Goal: Check status: Check status

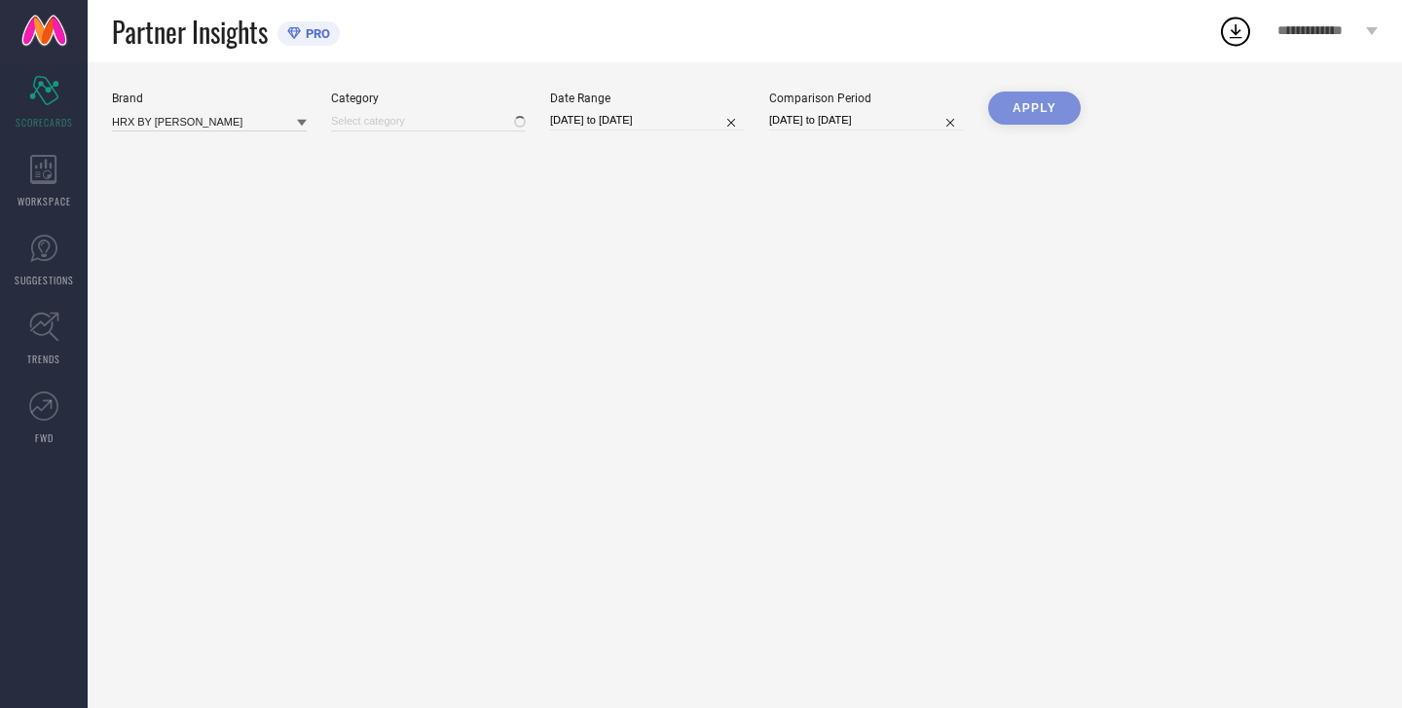
type input "All"
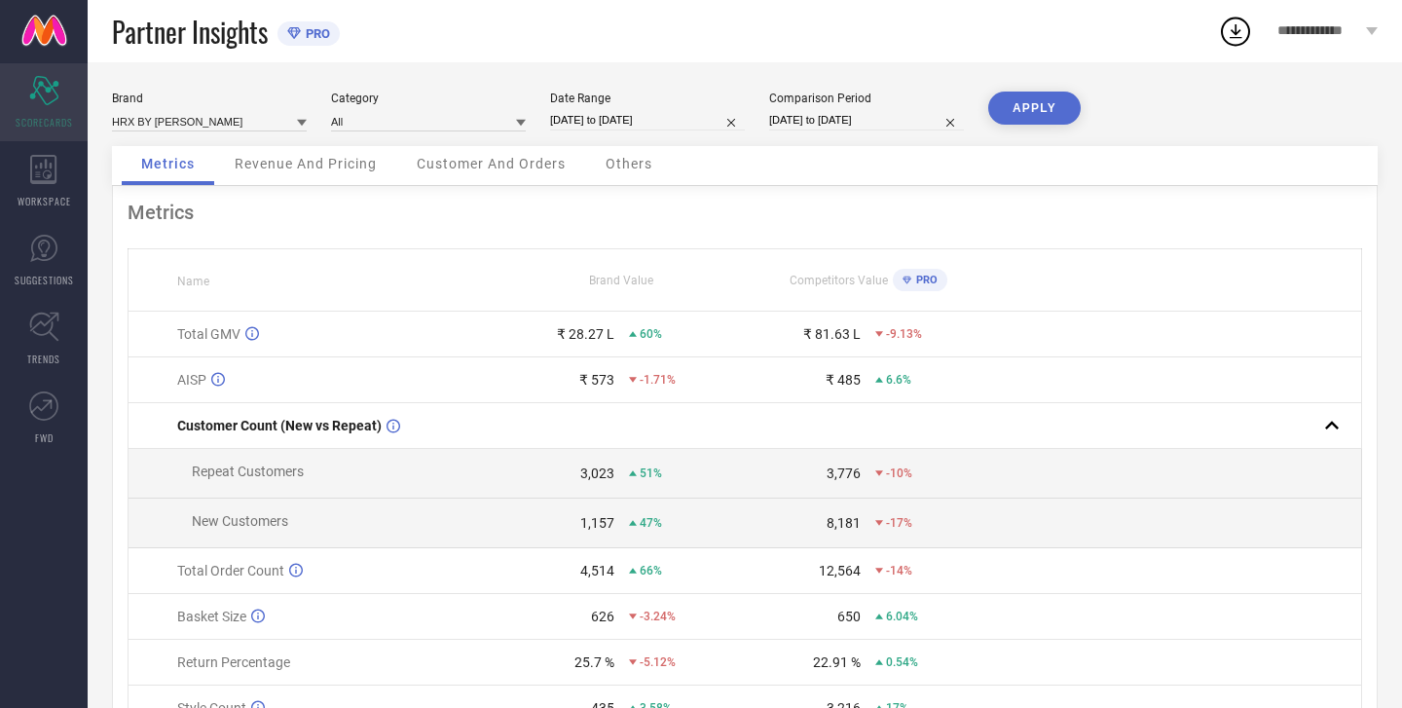
click at [41, 83] on icon at bounding box center [43, 90] width 29 height 29
click at [42, 183] on icon at bounding box center [43, 169] width 26 height 29
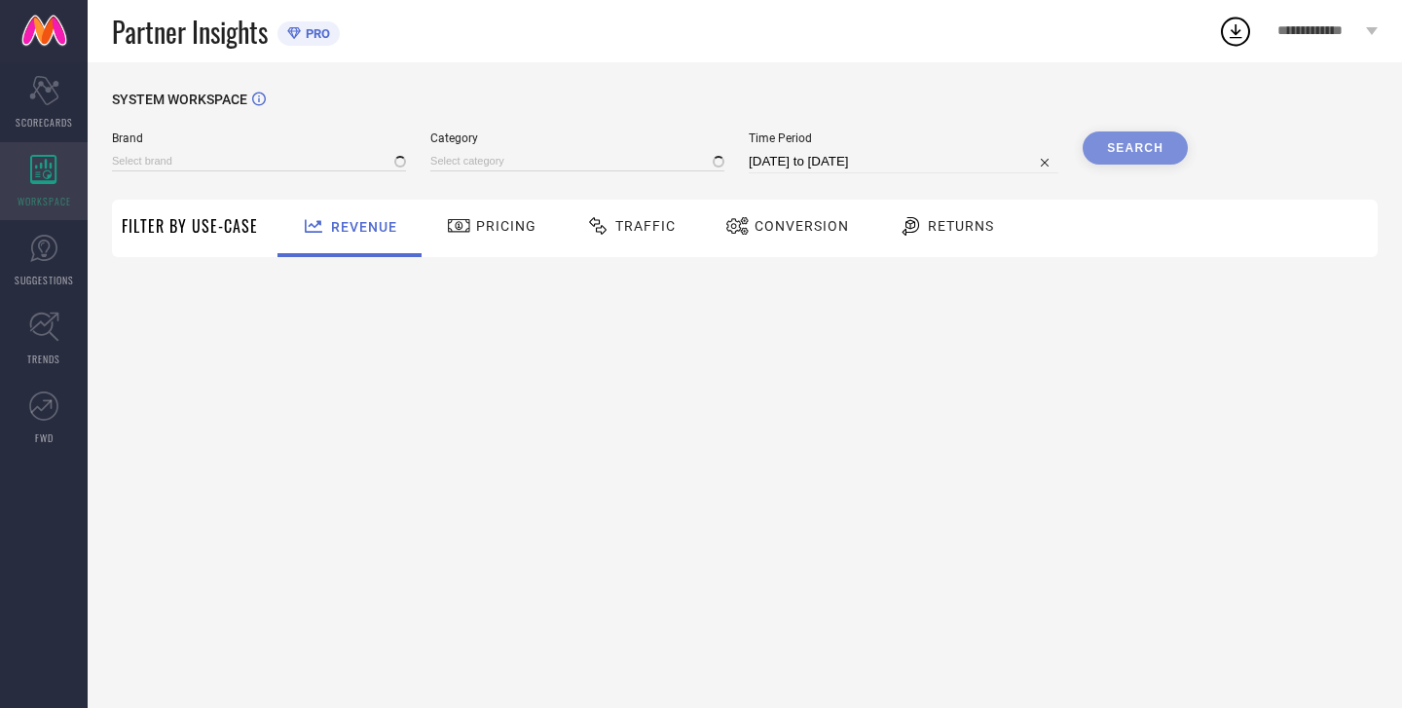
type input "HRX BY [PERSON_NAME]"
type input "All"
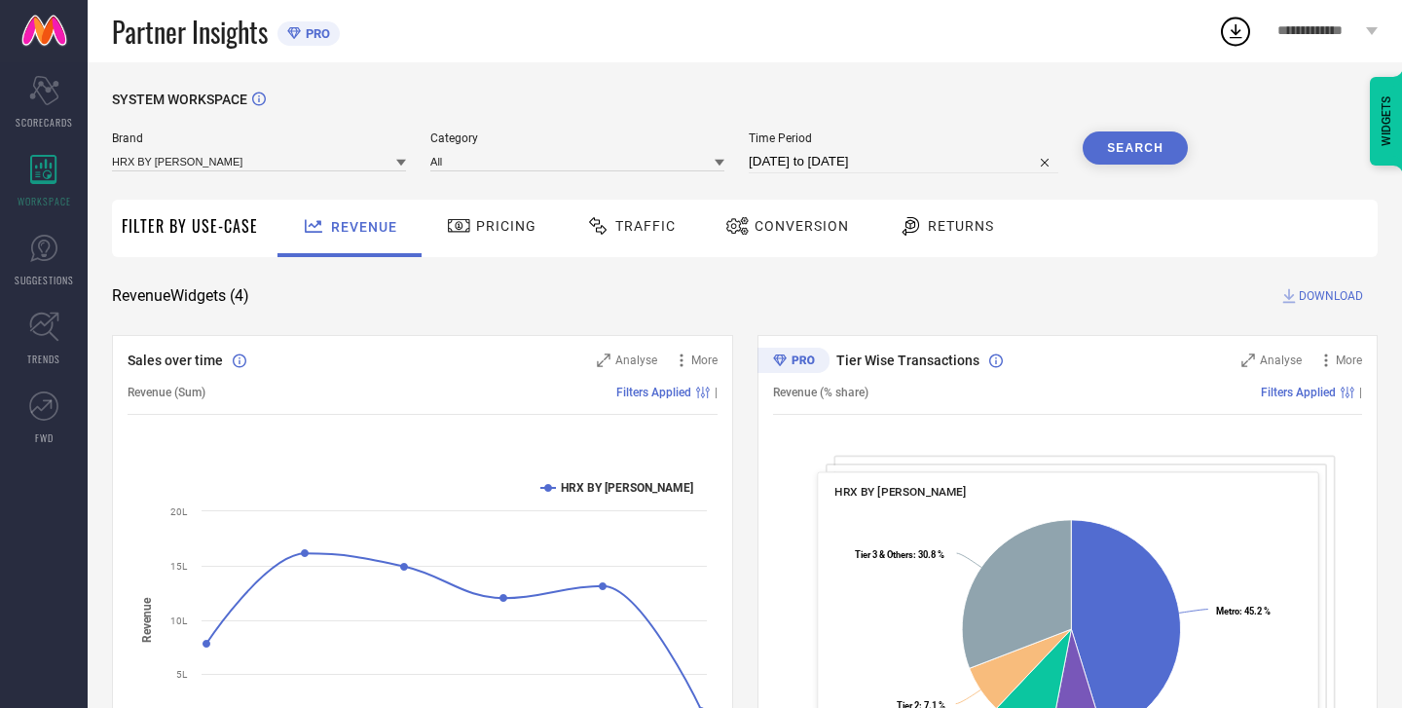
select select "6"
select select "2025"
select select "7"
select select "2025"
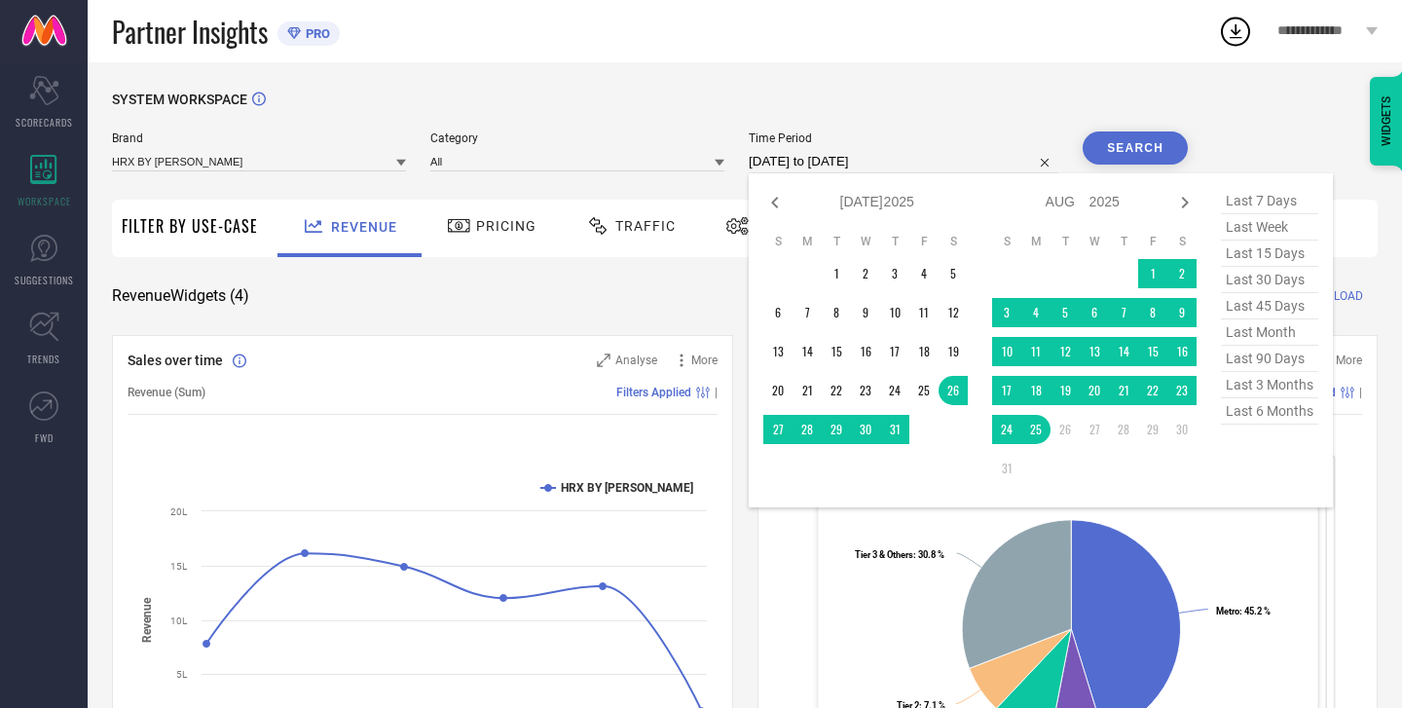
click at [770, 156] on input "[DATE] to [DATE]" at bounding box center [904, 161] width 310 height 23
click at [1259, 422] on span "last 6 months" at bounding box center [1269, 411] width 97 height 26
type input "[DATE] to [DATE]"
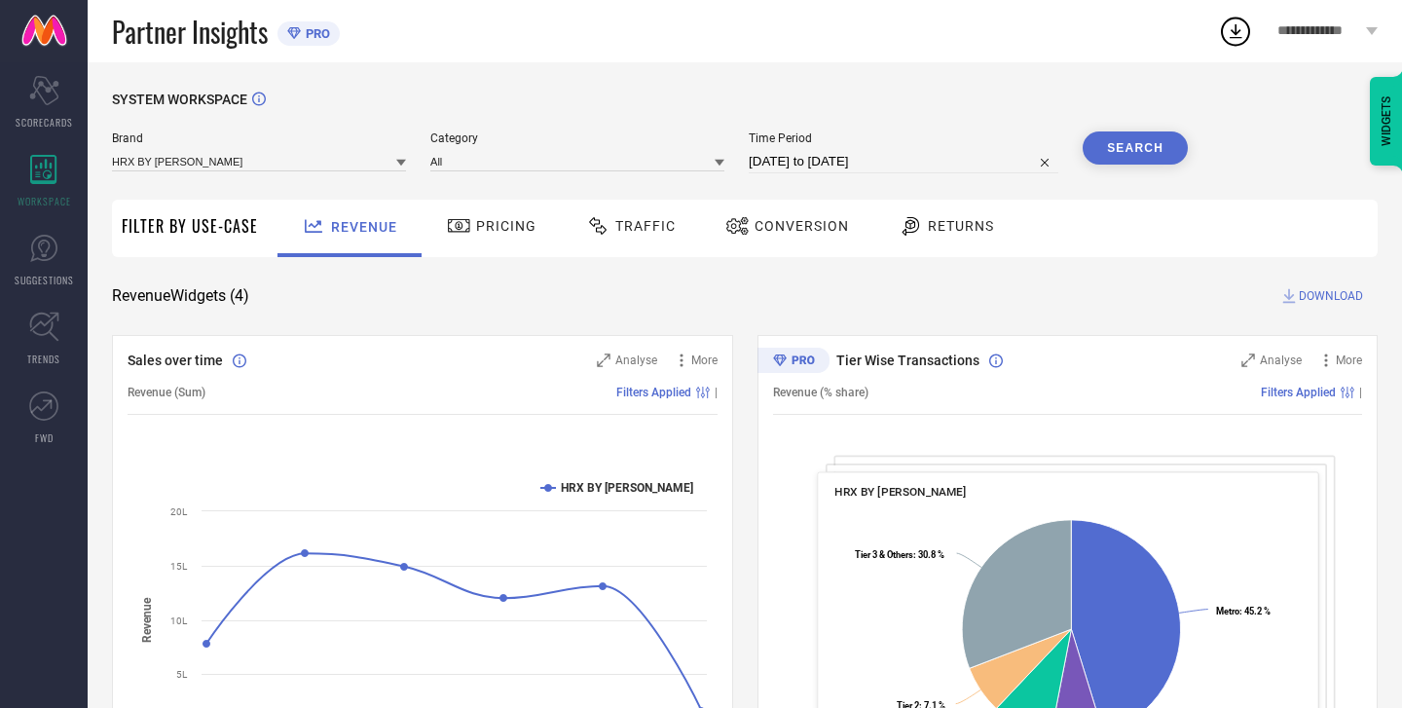
click at [1144, 153] on button "Search" at bounding box center [1135, 147] width 105 height 33
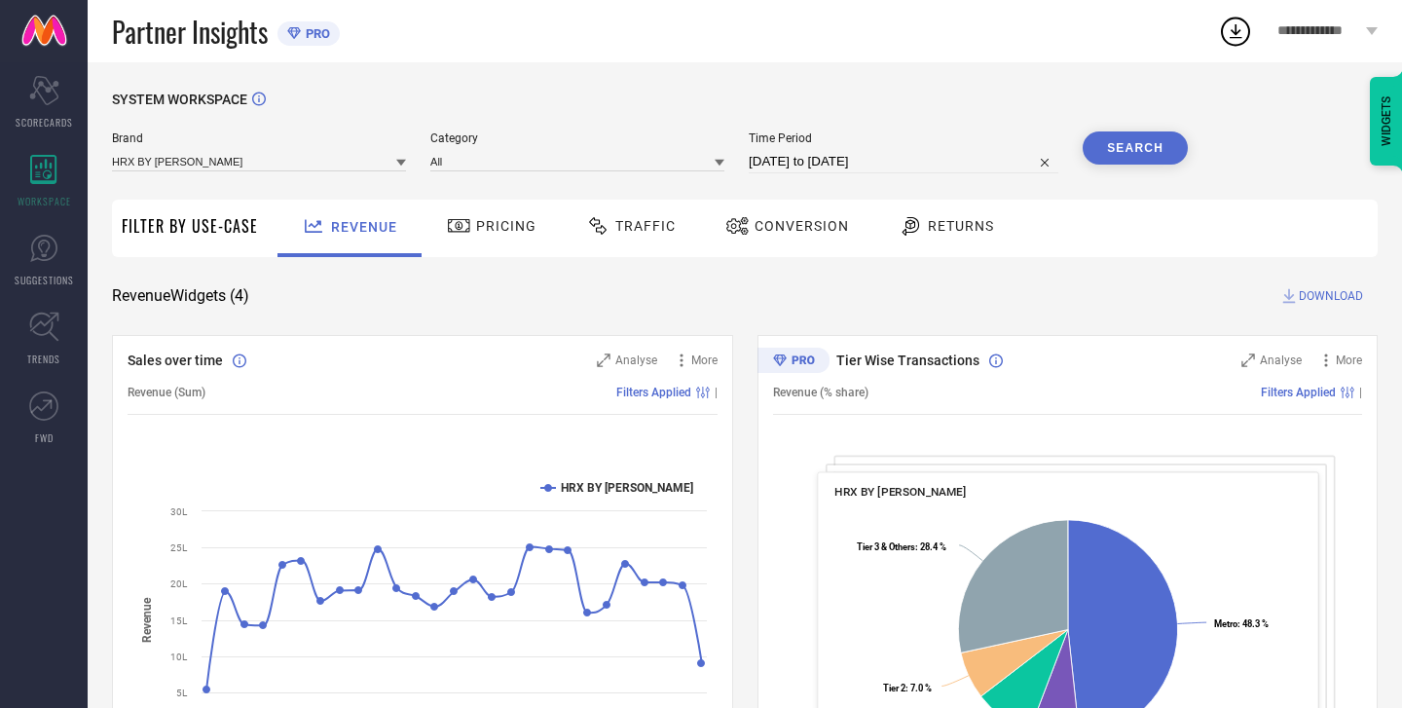
click at [799, 162] on input "[DATE] to [DATE]" at bounding box center [904, 161] width 310 height 23
select select "1"
select select "2025"
select select "2"
select select "2025"
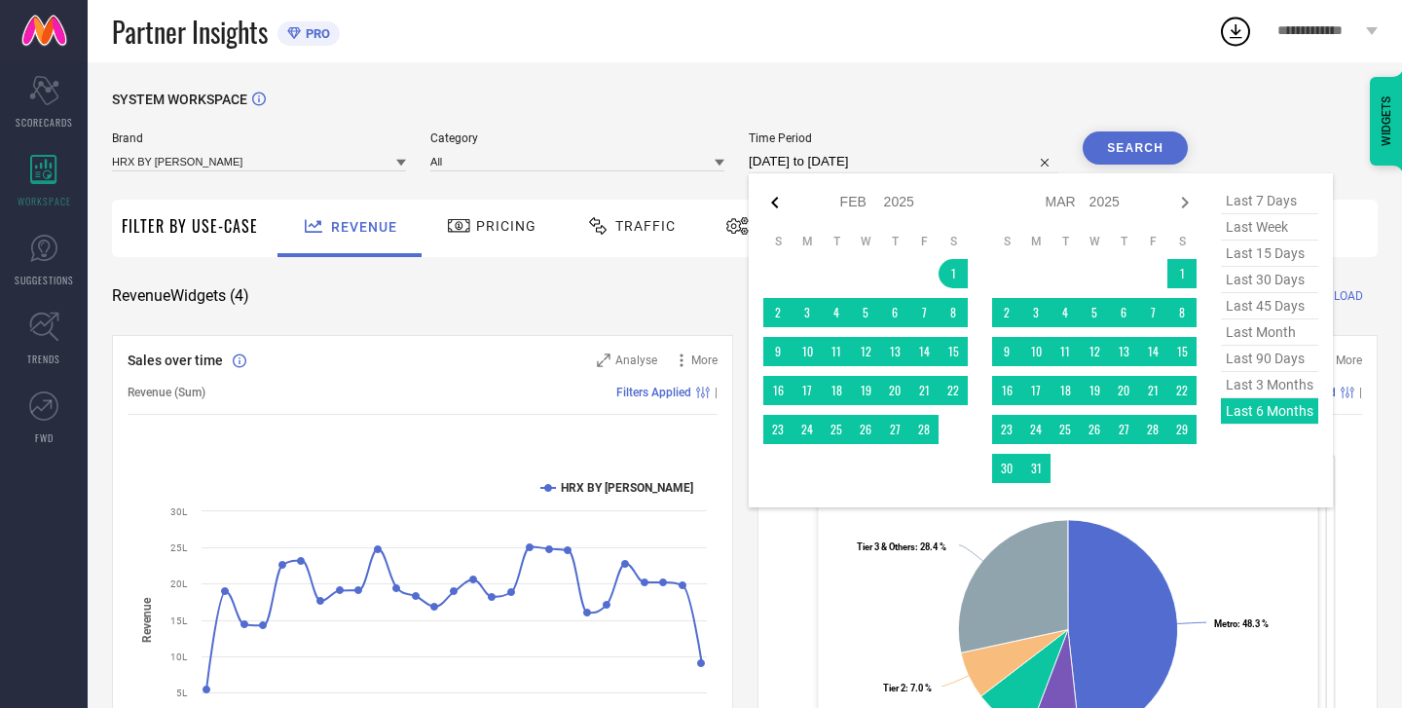
click at [782, 204] on icon at bounding box center [774, 202] width 23 height 23
select select "2025"
select select "1"
select select "2025"
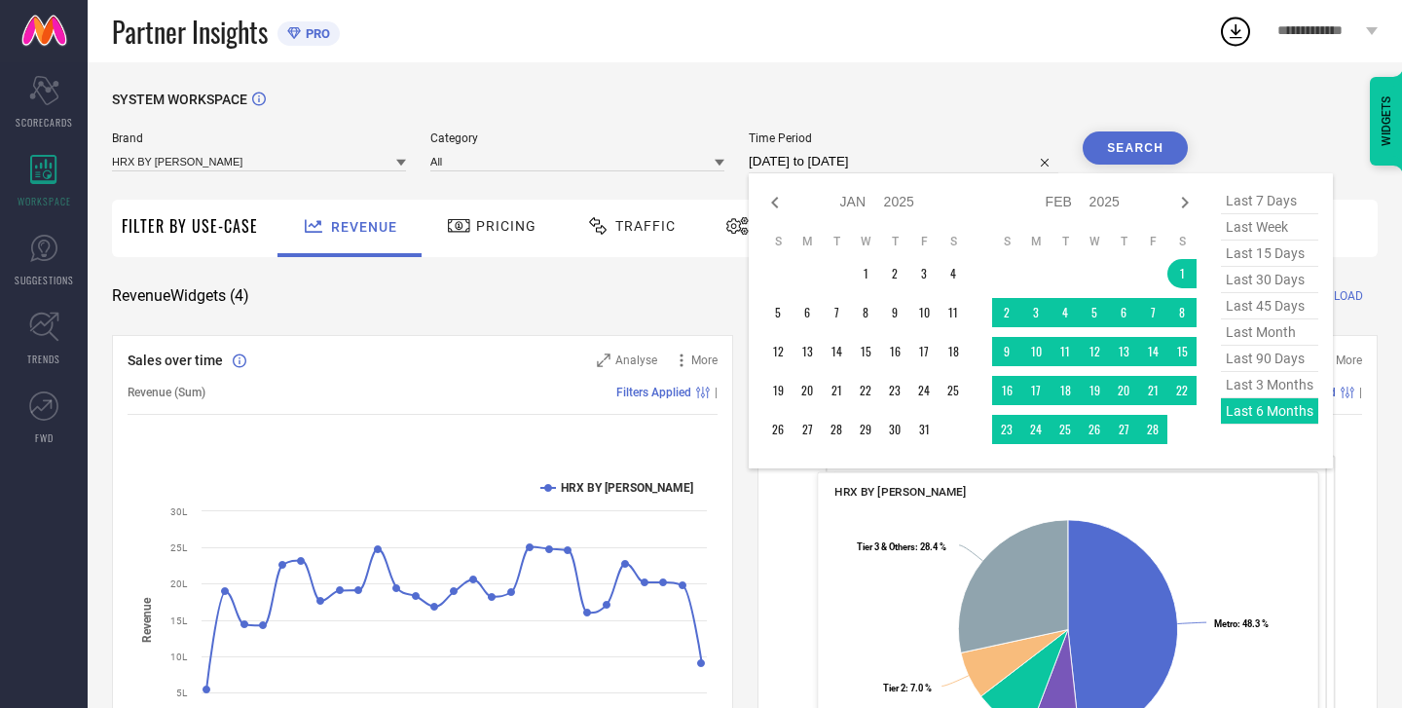
click at [782, 204] on icon at bounding box center [774, 202] width 23 height 23
select select "10"
select select "2024"
select select "11"
select select "2024"
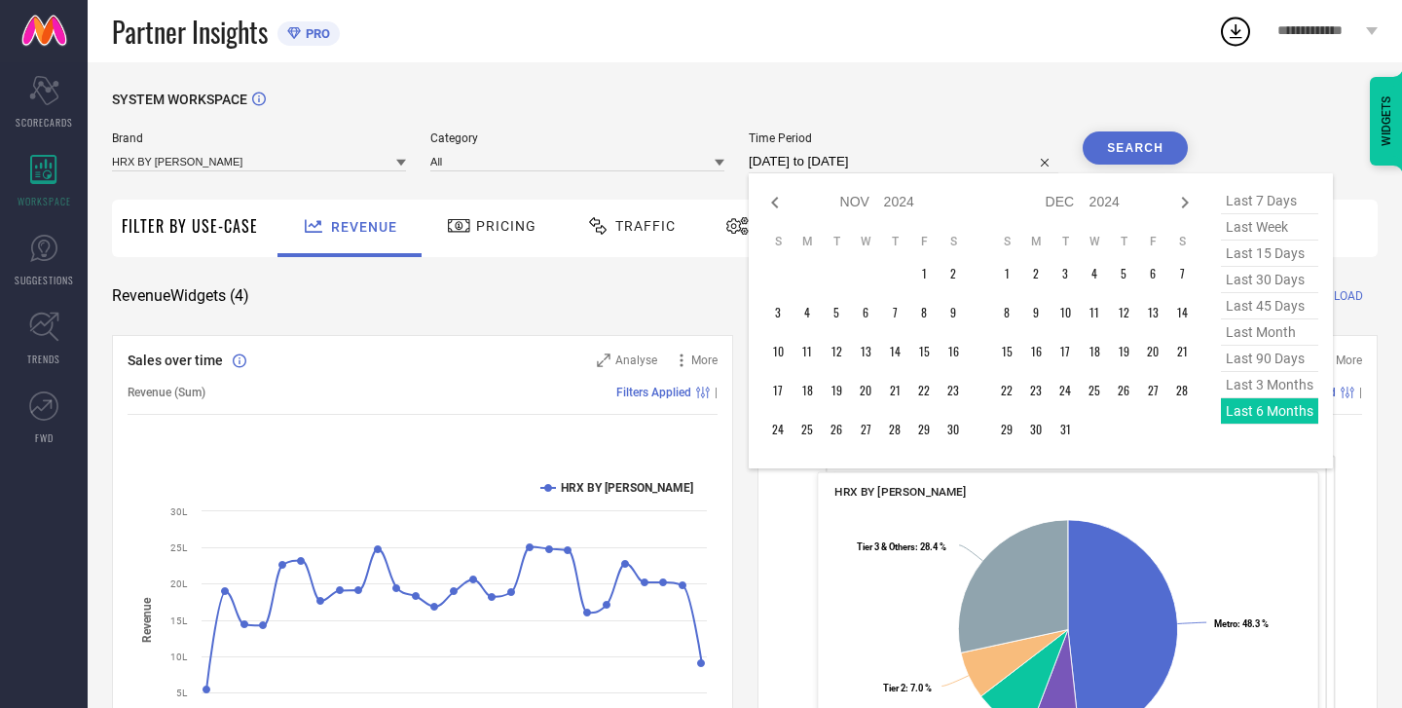
click at [782, 204] on icon at bounding box center [774, 202] width 23 height 23
select select "9"
select select "2024"
select select "10"
select select "2024"
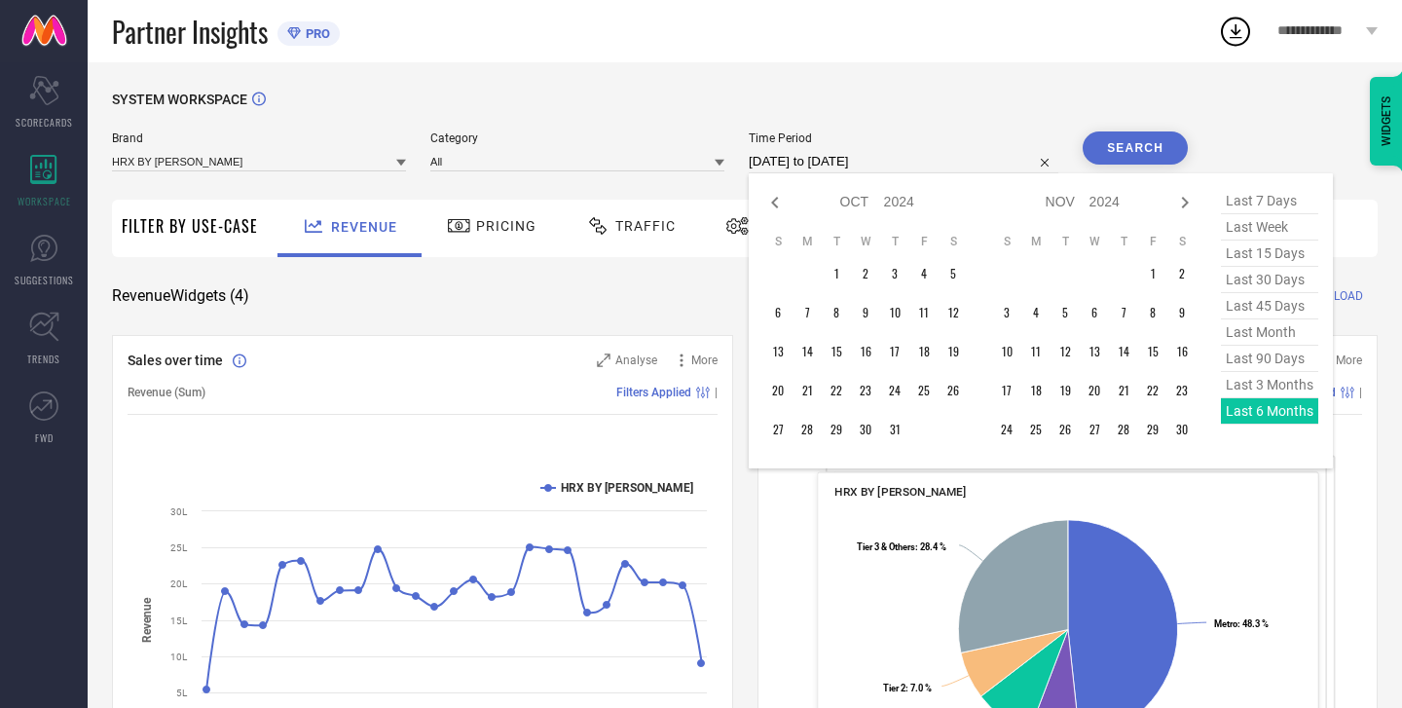
click at [782, 204] on icon at bounding box center [774, 202] width 23 height 23
select select "8"
select select "2024"
select select "9"
select select "2024"
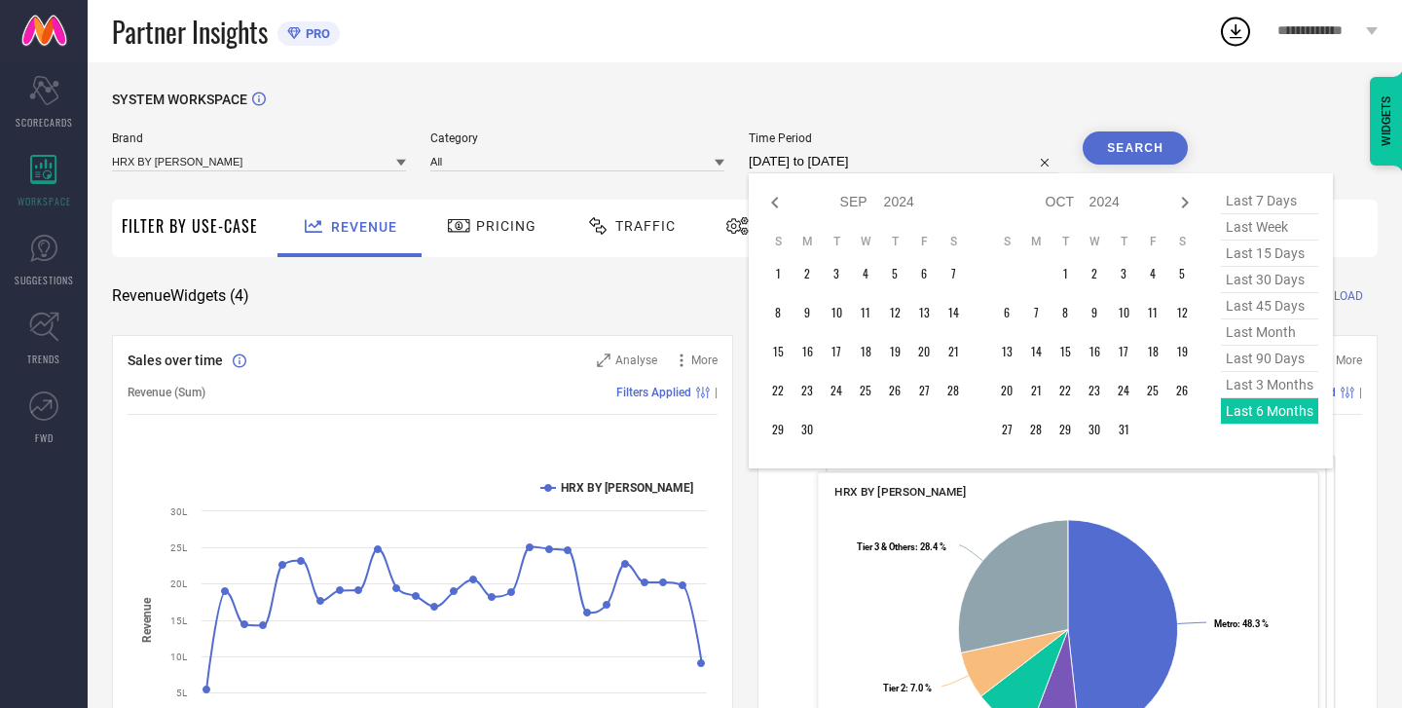
click at [782, 204] on icon at bounding box center [774, 202] width 23 height 23
select select "7"
select select "2024"
select select "8"
select select "2024"
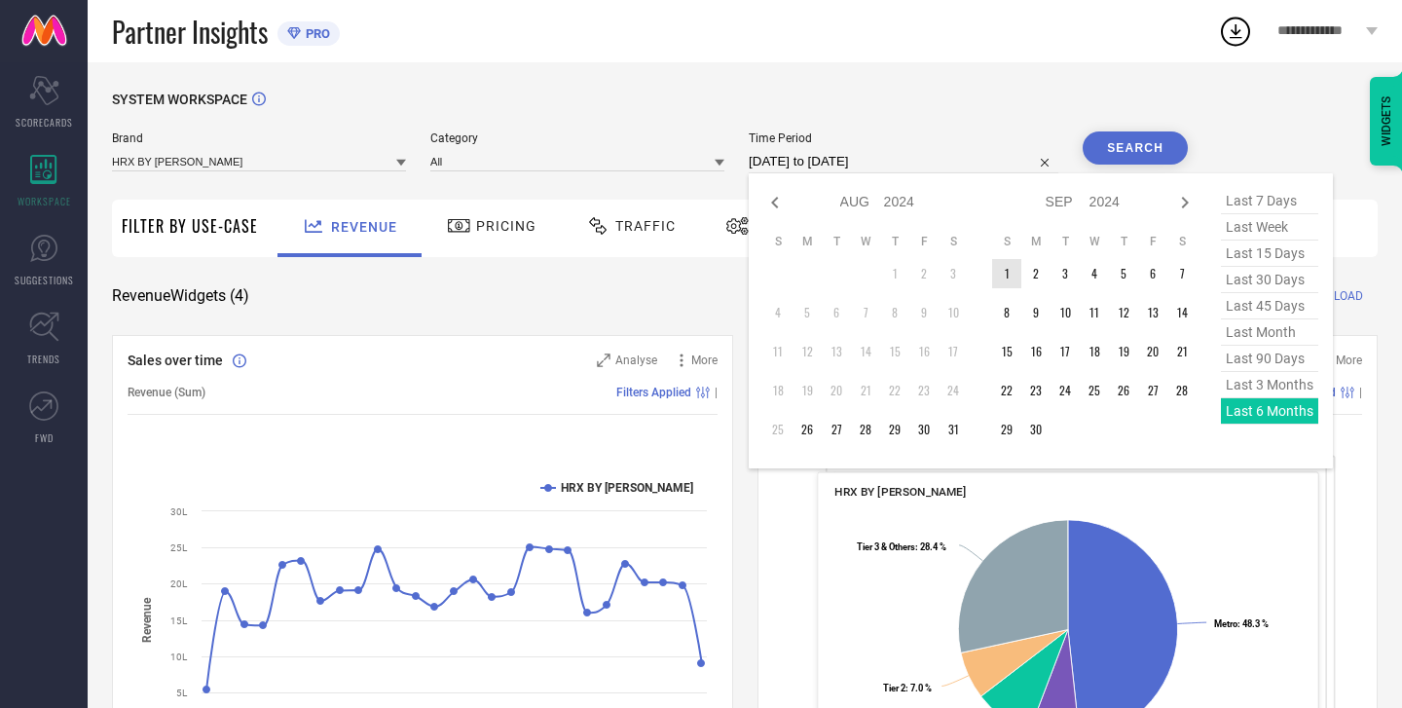
type input "After [DATE]"
click at [1011, 275] on td "1" at bounding box center [1006, 273] width 29 height 29
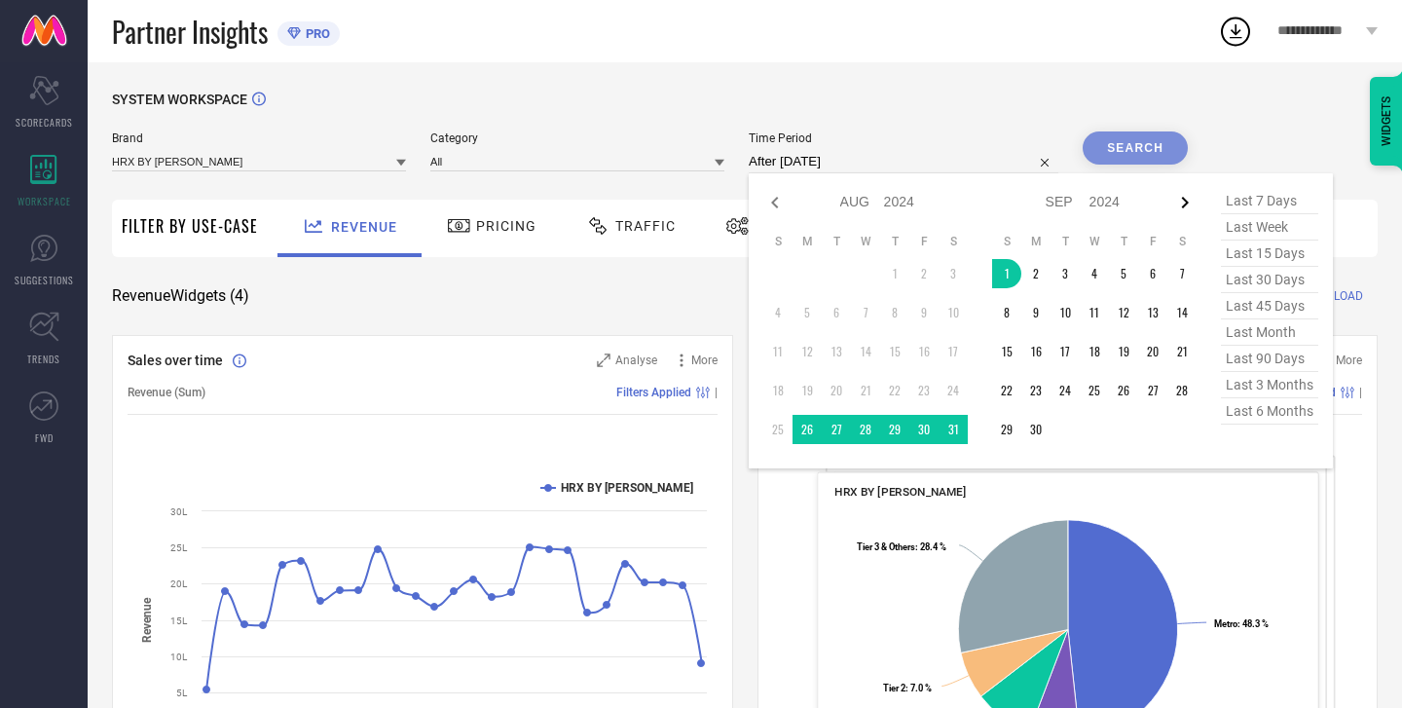
click at [1189, 204] on icon at bounding box center [1185, 203] width 7 height 12
select select "8"
select select "2024"
select select "9"
select select "2024"
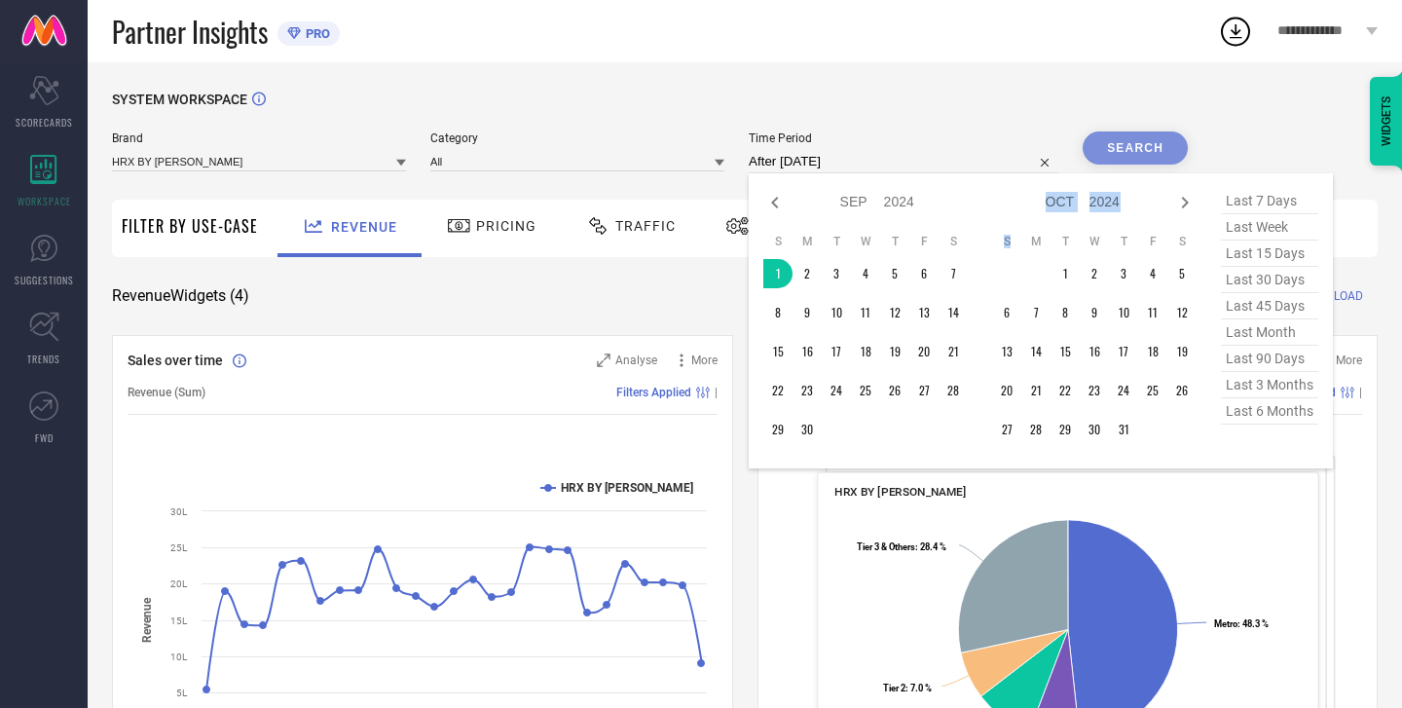
click at [1189, 204] on icon at bounding box center [1185, 203] width 7 height 12
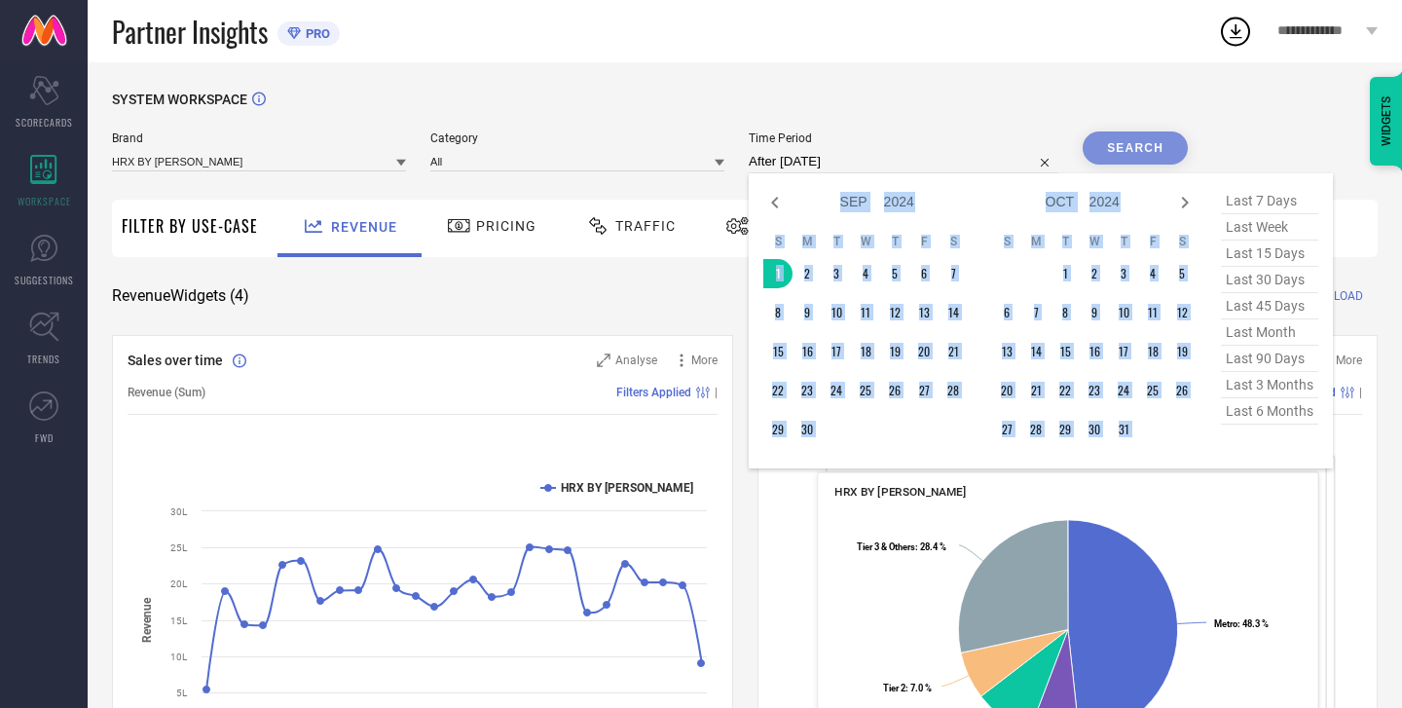
select select "9"
select select "2024"
select select "10"
select select "2024"
click at [1189, 204] on icon at bounding box center [1185, 203] width 7 height 12
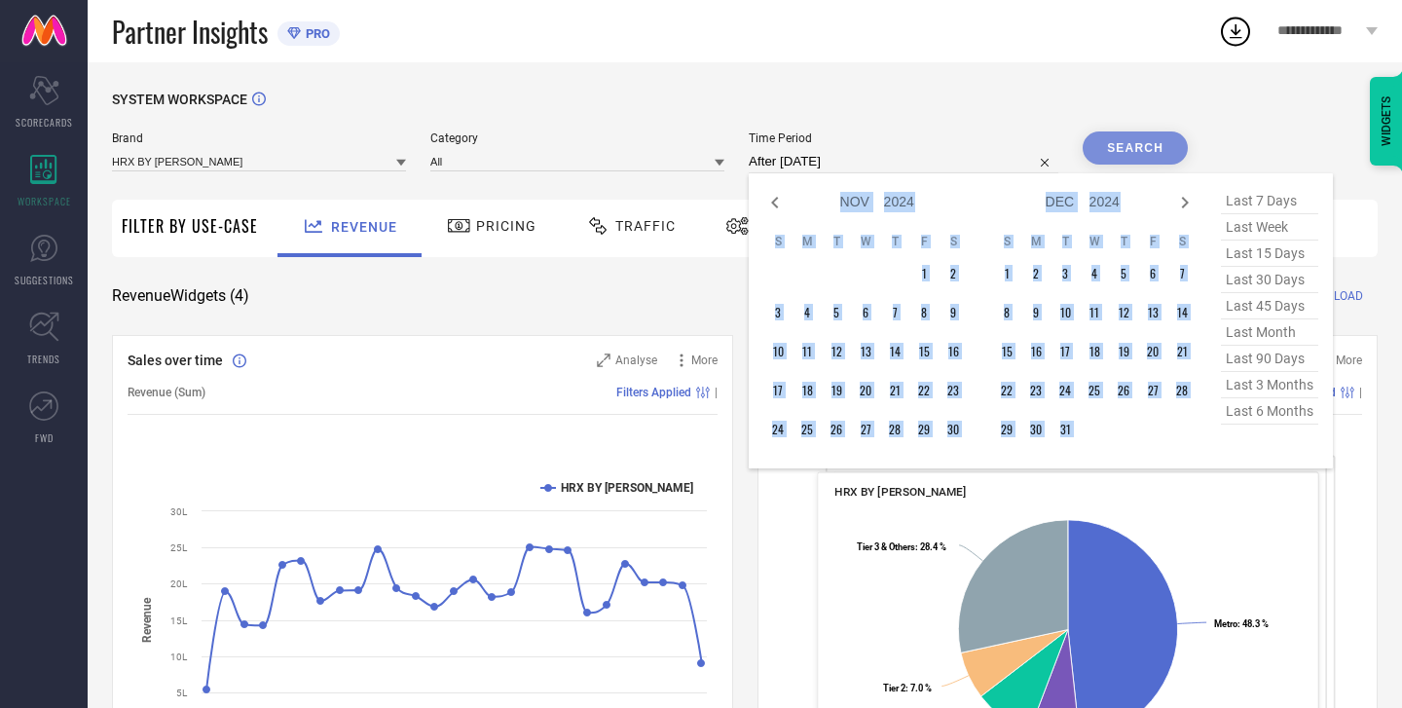
click at [1189, 204] on icon at bounding box center [1185, 203] width 7 height 12
select select "11"
select select "2024"
select select "2025"
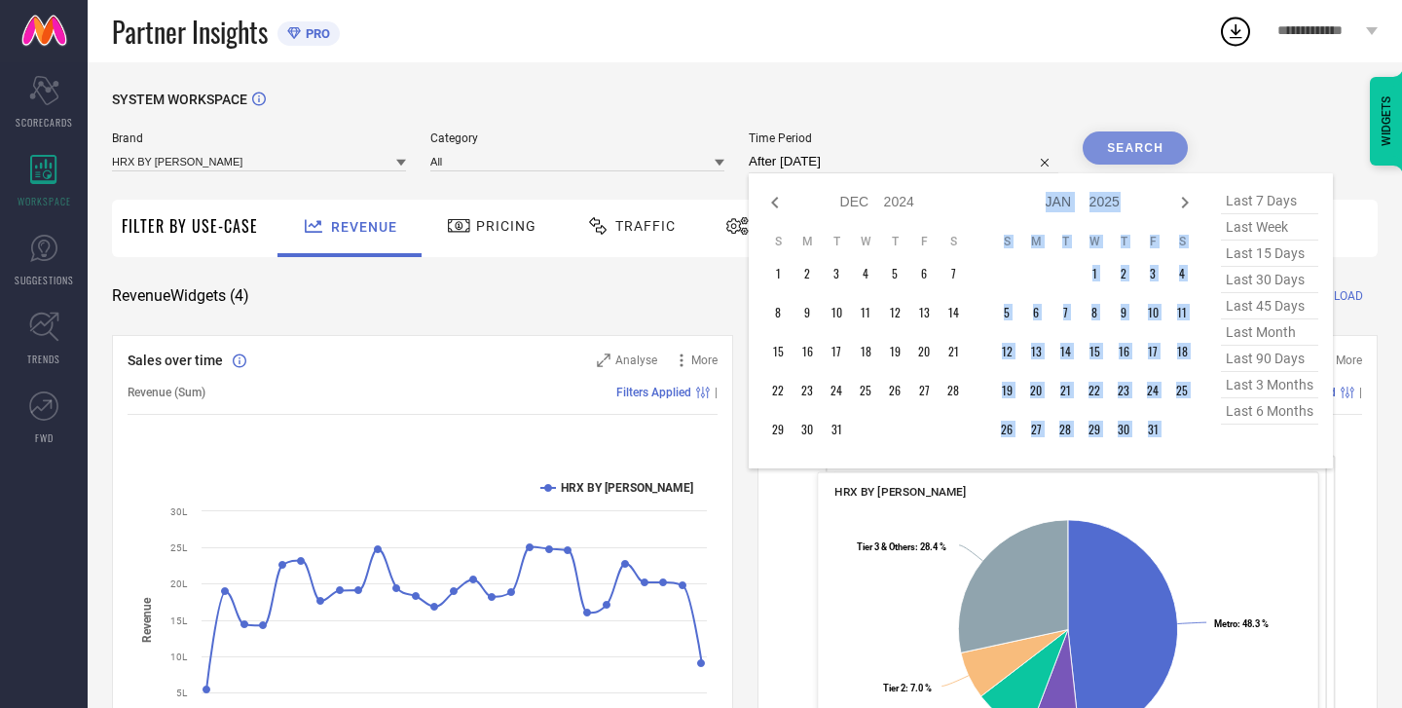
click at [1189, 204] on icon at bounding box center [1185, 203] width 7 height 12
select select "2025"
select select "1"
select select "2025"
click at [1189, 204] on icon at bounding box center [1185, 203] width 7 height 12
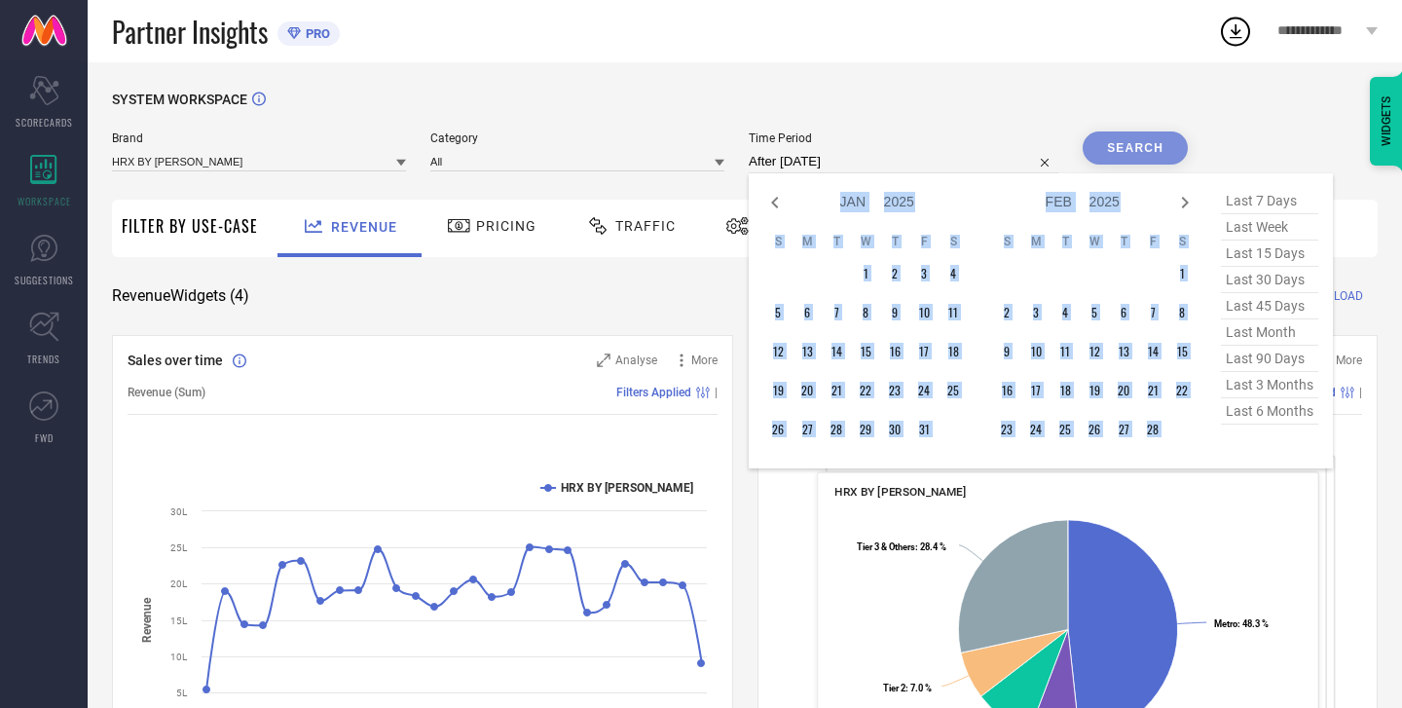
select select "1"
select select "2025"
select select "2"
select select "2025"
click at [1189, 204] on icon at bounding box center [1185, 203] width 7 height 12
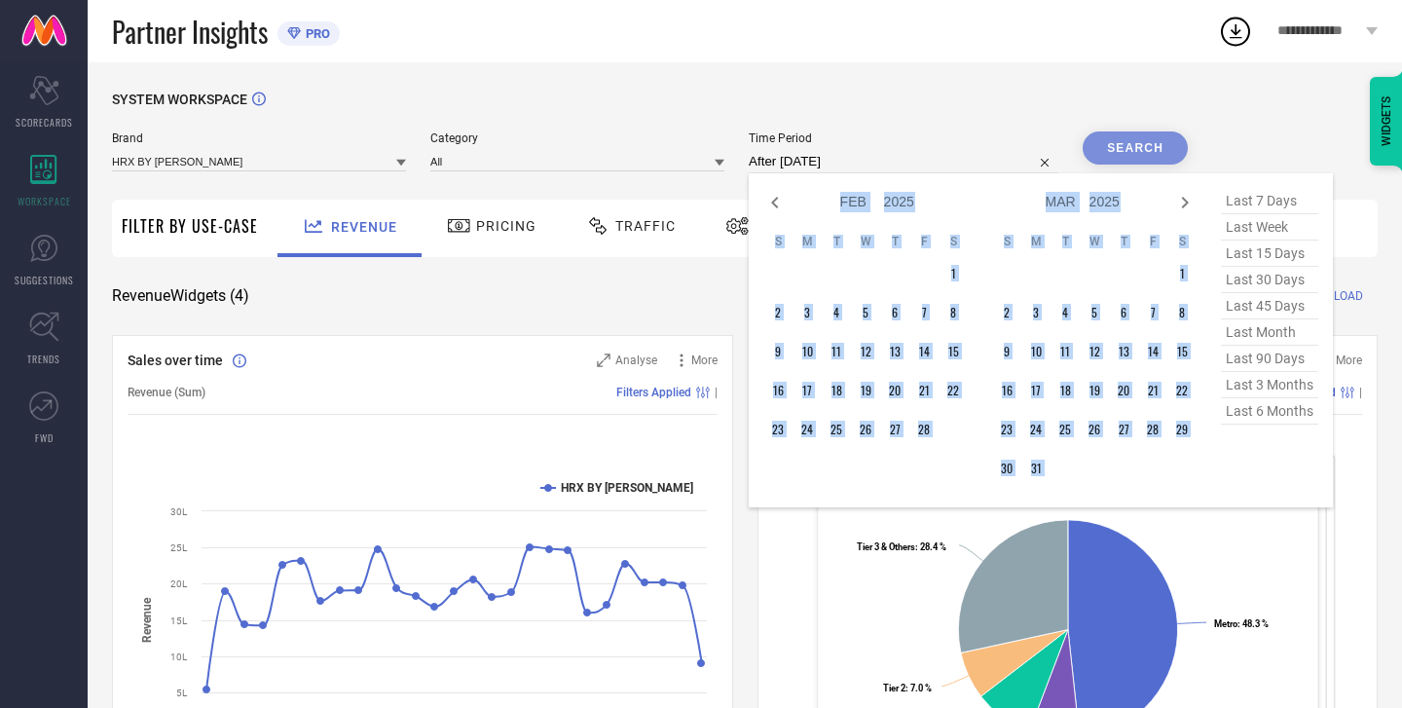
select select "2"
select select "2025"
select select "3"
select select "2025"
click at [1189, 204] on icon at bounding box center [1185, 203] width 7 height 12
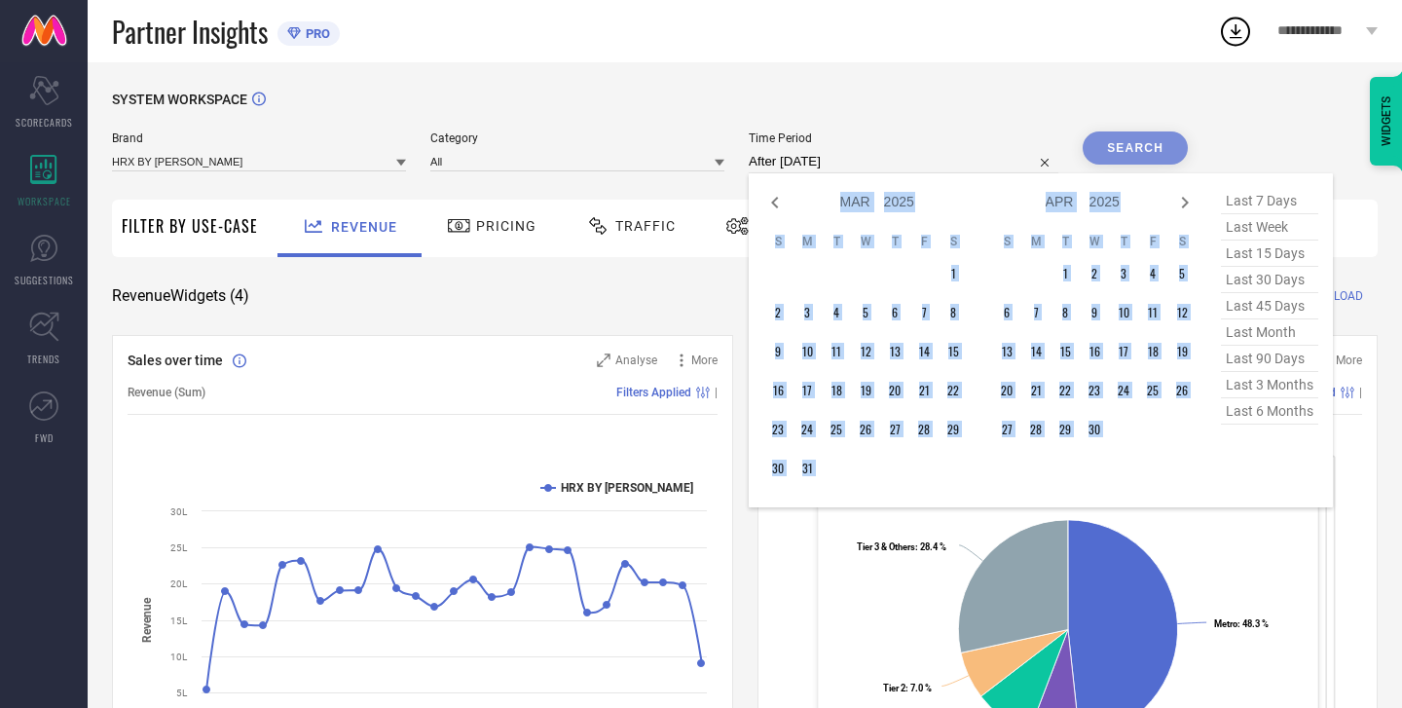
select select "3"
select select "2025"
select select "4"
select select "2025"
click at [1189, 204] on icon at bounding box center [1185, 203] width 7 height 12
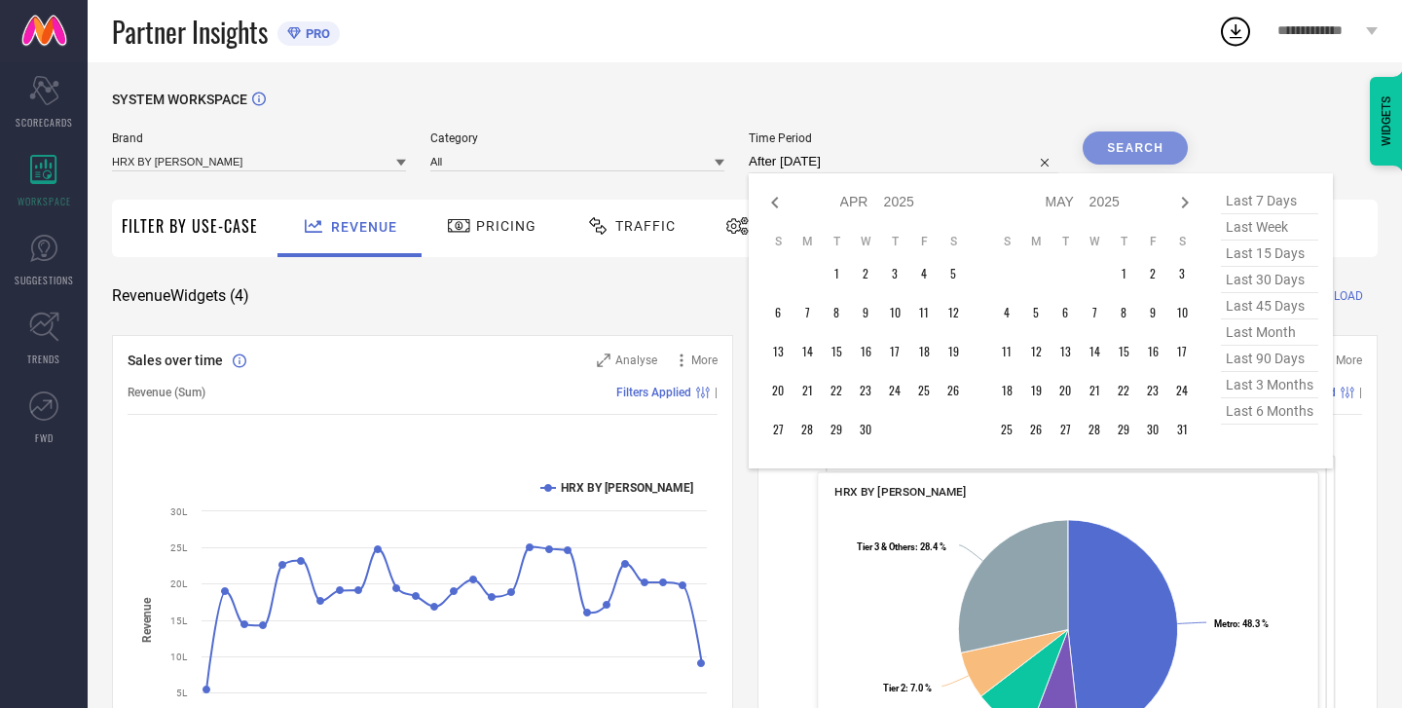
select select "4"
select select "2025"
select select "5"
select select "2025"
click at [1189, 204] on icon at bounding box center [1185, 203] width 7 height 12
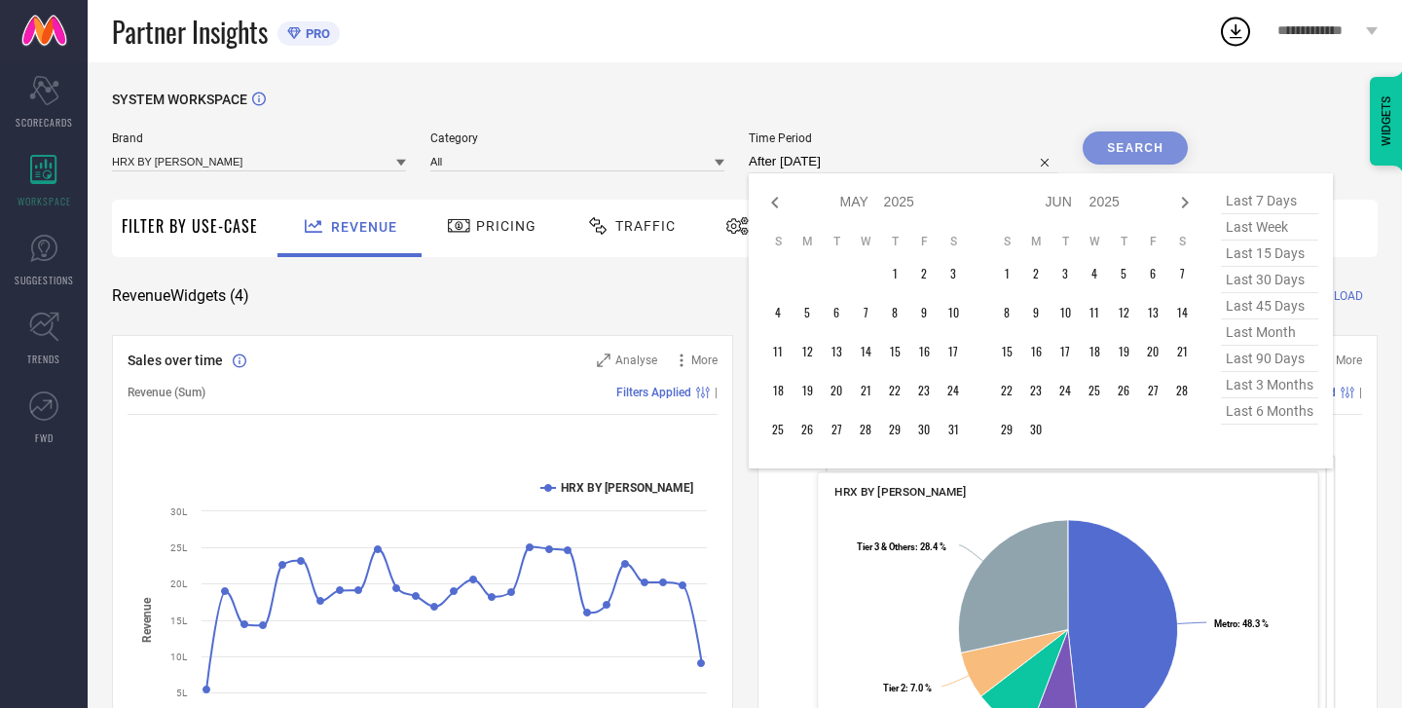
select select "5"
select select "2025"
select select "6"
select select "2025"
click at [1189, 204] on icon at bounding box center [1185, 203] width 7 height 12
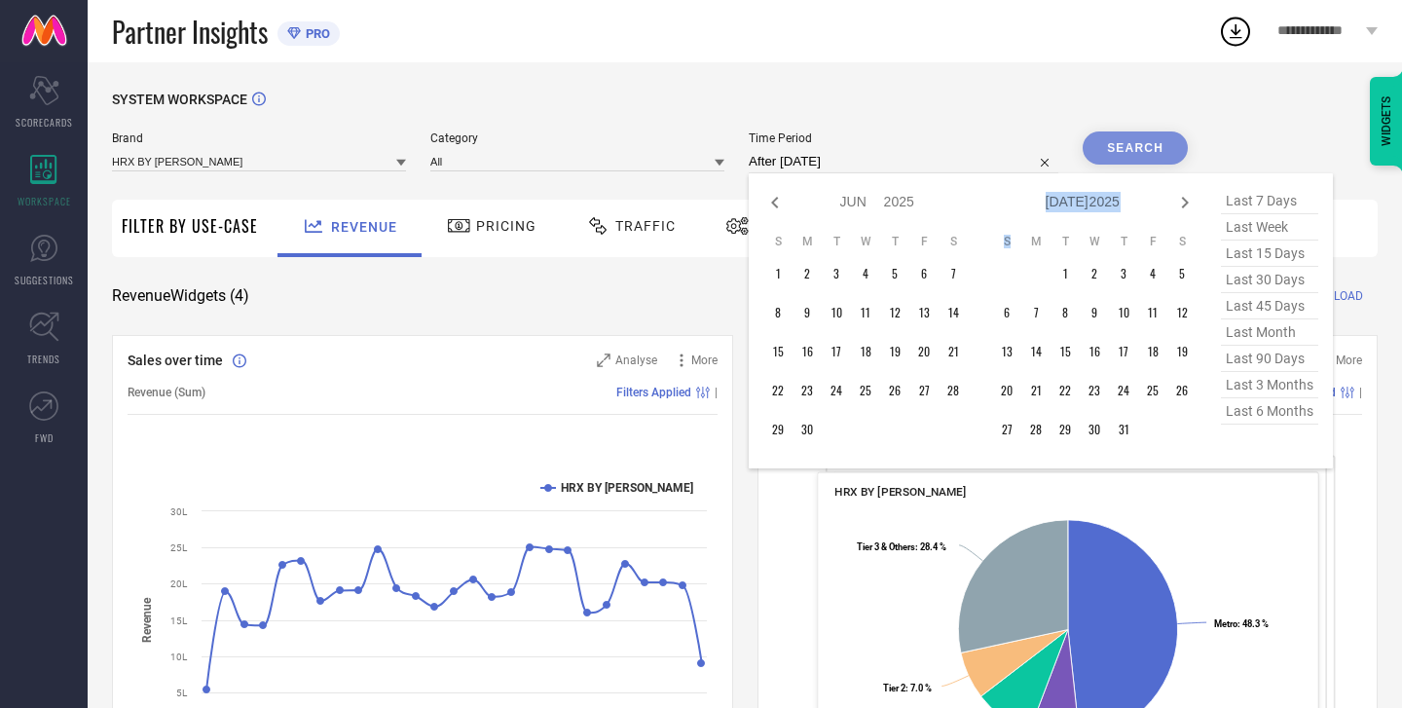
select select "6"
select select "2025"
select select "7"
select select "2025"
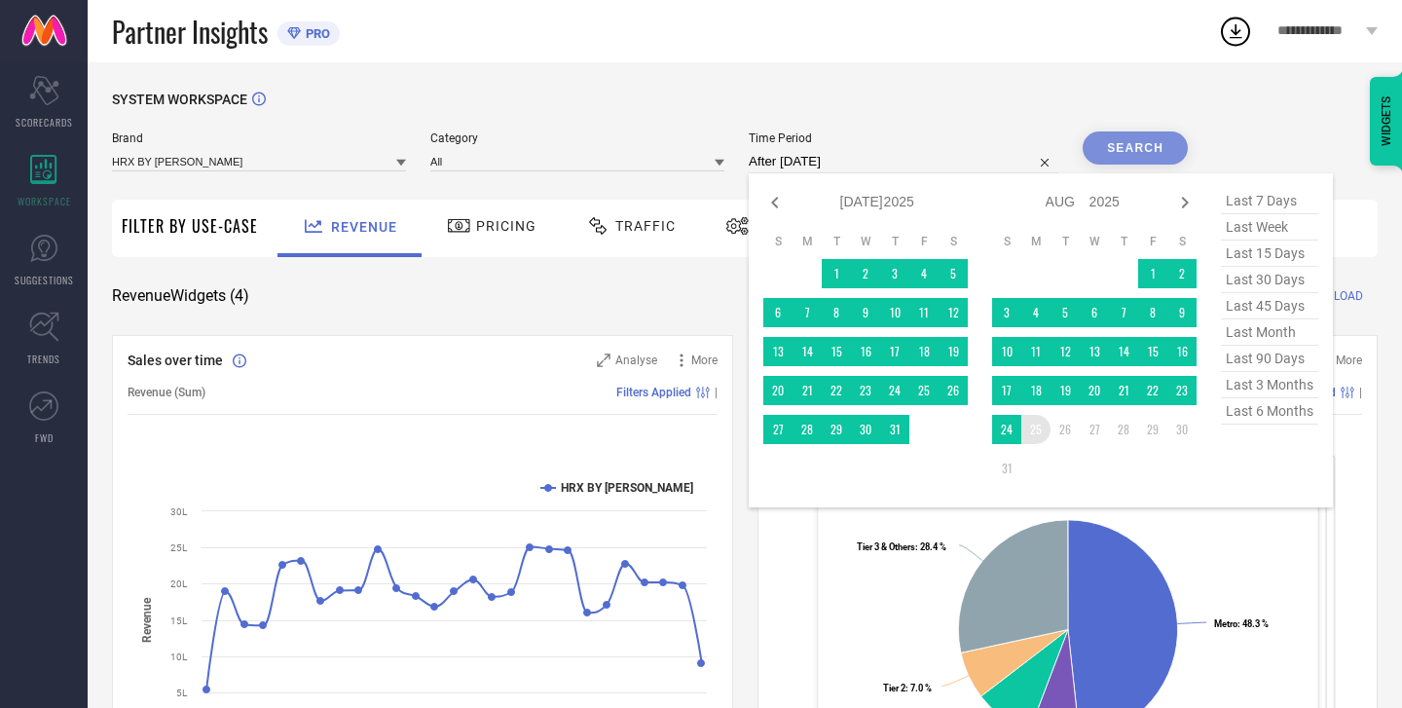
type input "[DATE] to [DATE]"
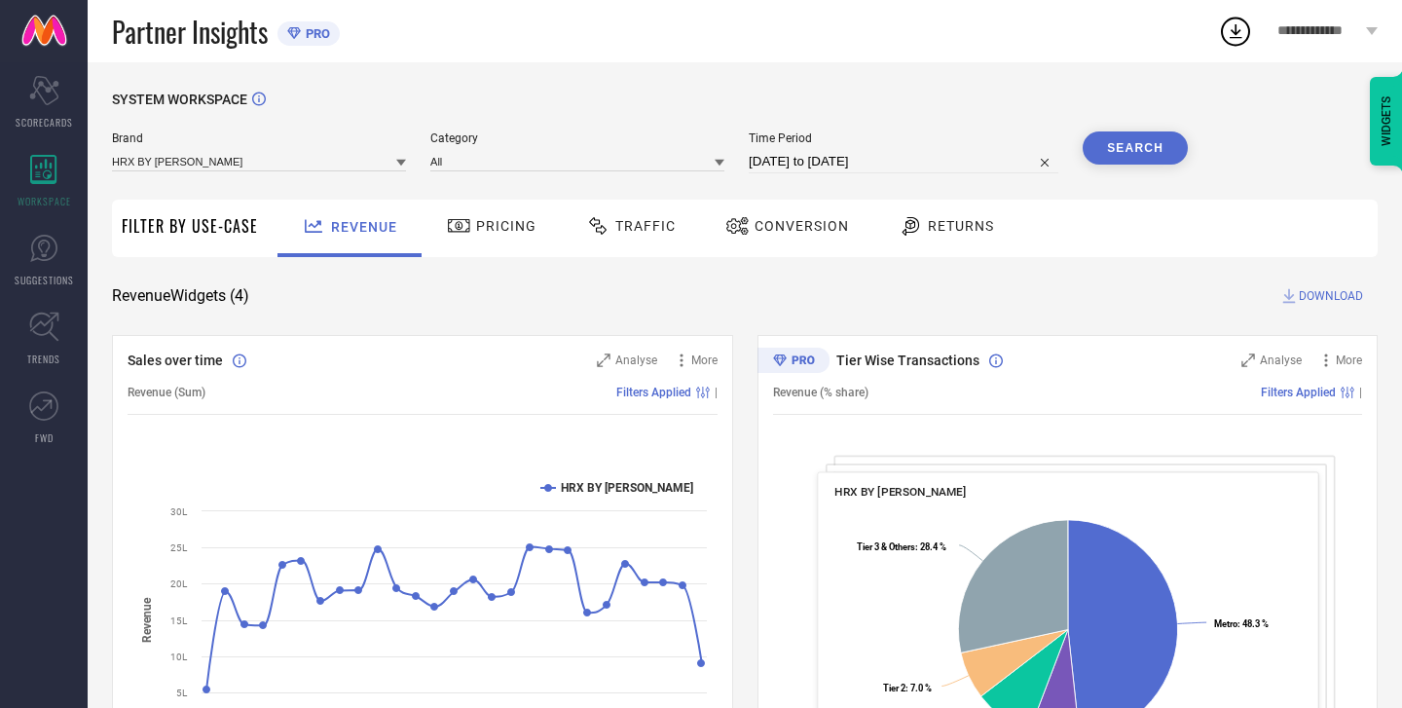
click at [1113, 141] on button "Search" at bounding box center [1135, 147] width 105 height 33
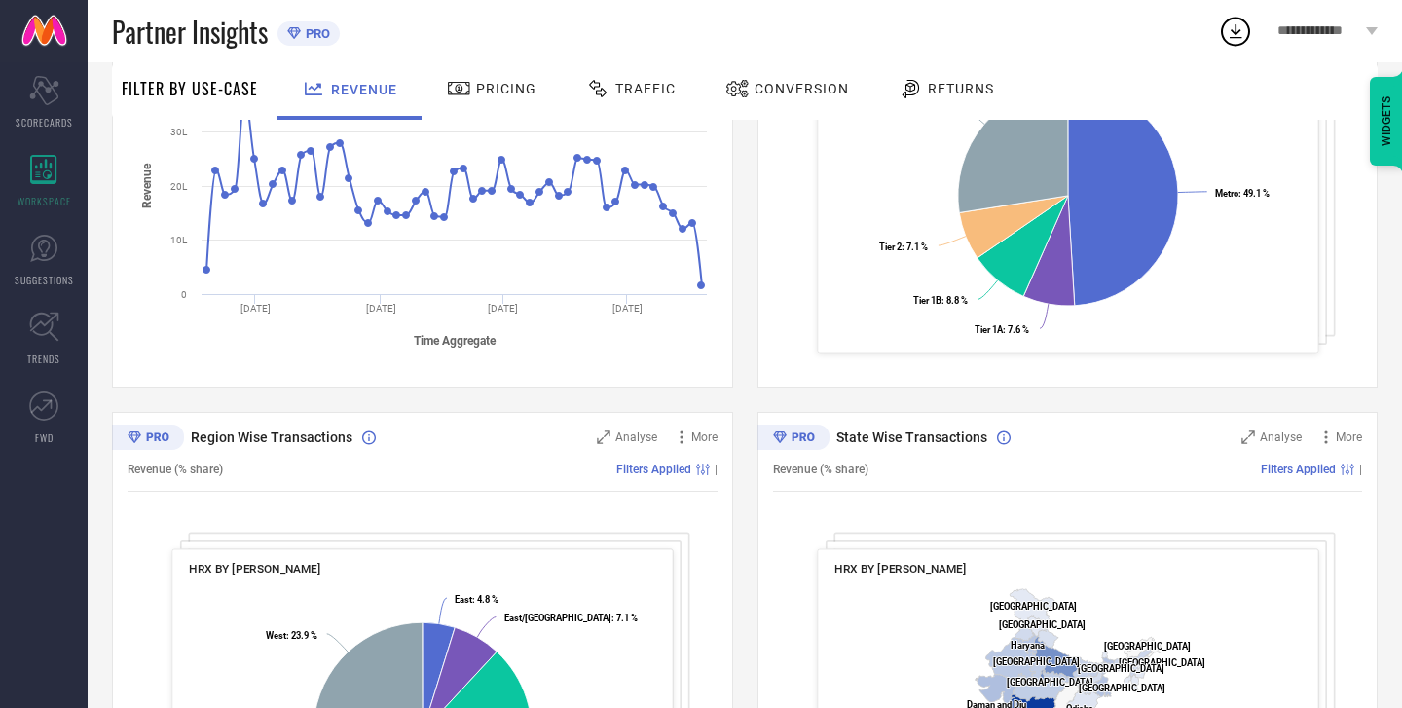
scroll to position [654, 0]
